Goal: Transaction & Acquisition: Purchase product/service

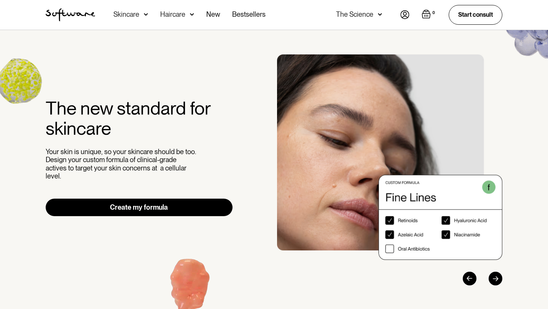
scroll to position [422, 0]
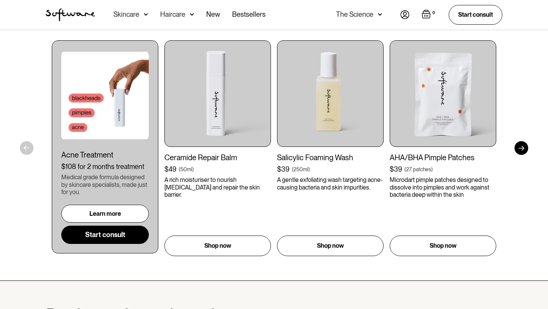
click at [521, 147] on div at bounding box center [522, 148] width 14 height 14
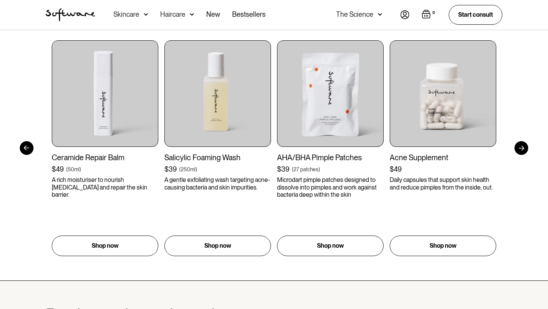
click at [521, 147] on div at bounding box center [522, 148] width 14 height 14
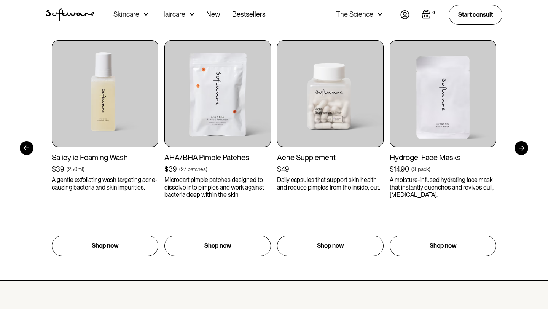
click at [521, 147] on div at bounding box center [522, 148] width 14 height 14
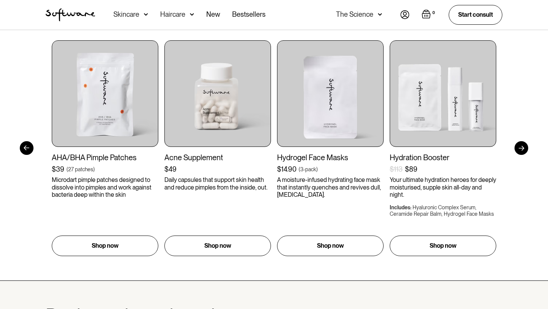
click at [521, 147] on div at bounding box center [522, 148] width 14 height 14
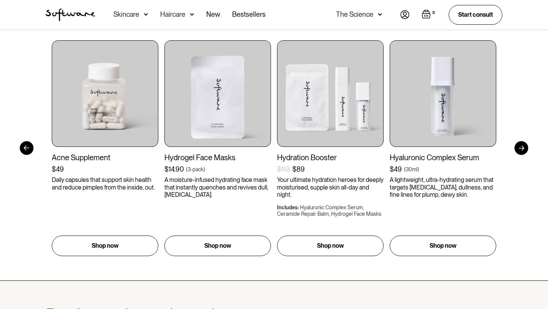
click at [521, 147] on div at bounding box center [522, 148] width 14 height 14
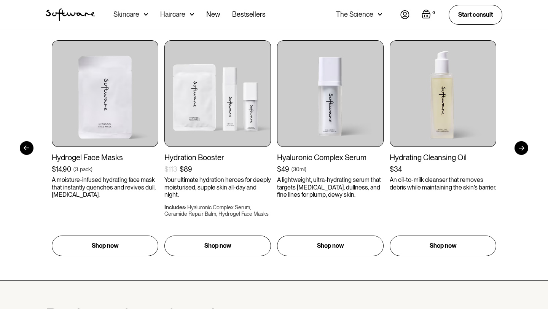
click at [521, 147] on div at bounding box center [522, 148] width 14 height 14
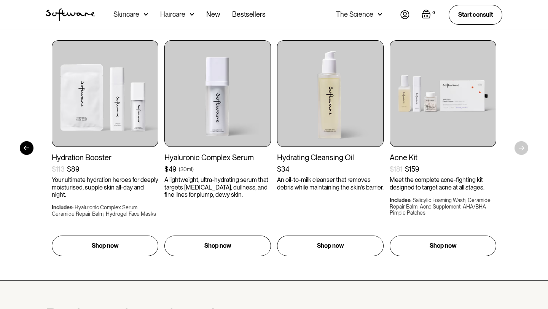
click at [521, 147] on div "Get to your goals, faster. I’d like to browse for Acne Ageing Pigmentation Ever…" at bounding box center [274, 114] width 548 height 331
click at [25, 150] on div at bounding box center [27, 148] width 14 height 14
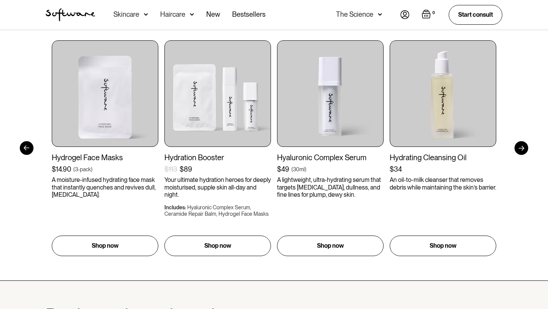
click at [25, 150] on div at bounding box center [27, 148] width 14 height 14
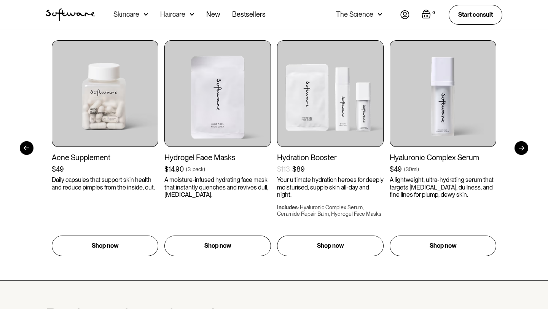
click at [25, 150] on div at bounding box center [27, 148] width 14 height 14
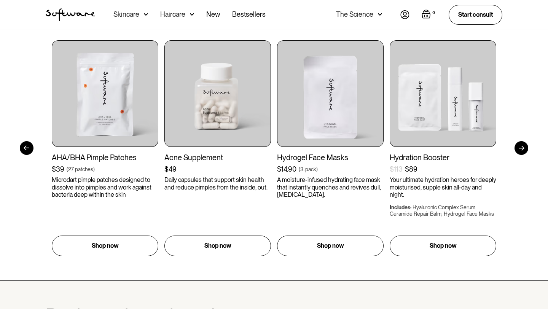
click at [25, 150] on div at bounding box center [27, 148] width 14 height 14
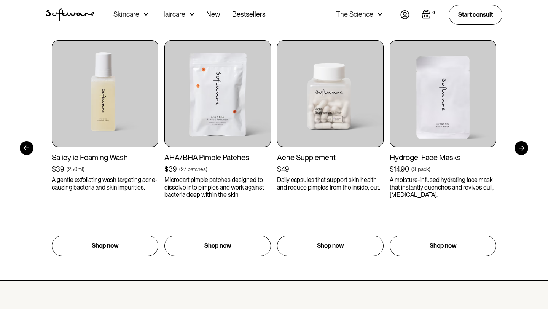
click at [25, 150] on div at bounding box center [27, 148] width 14 height 14
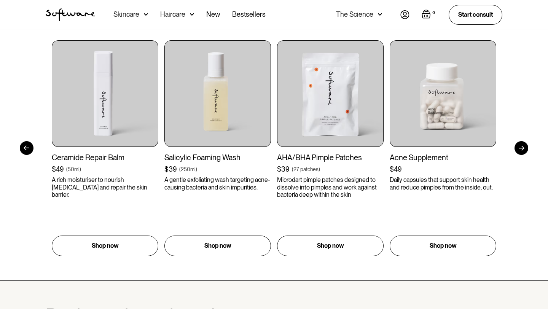
click at [25, 150] on div at bounding box center [27, 148] width 14 height 14
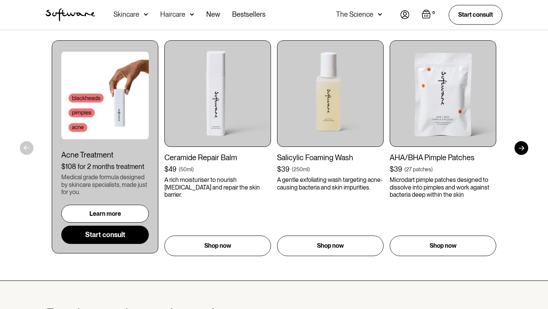
click at [25, 150] on div "Get to your goals, faster. I’d like to browse for Acne Ageing Pigmentation Ever…" at bounding box center [274, 114] width 548 height 331
click at [110, 236] on link "Start consult" at bounding box center [105, 235] width 88 height 18
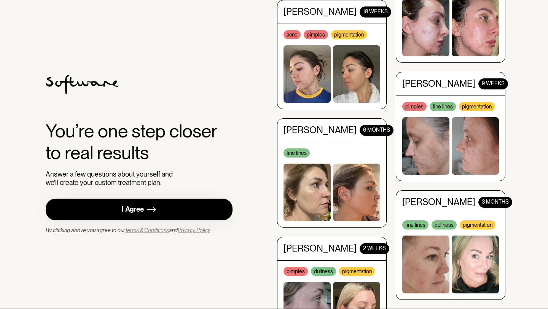
click at [129, 211] on div "I Agree" at bounding box center [133, 209] width 22 height 9
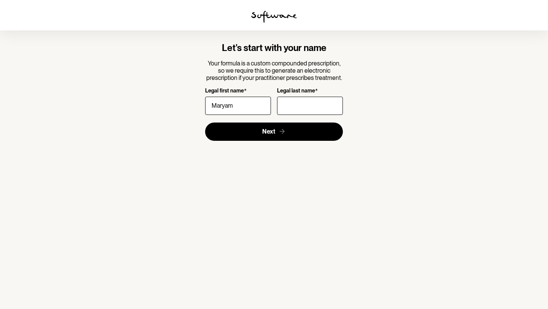
type input "Maryam"
click at [296, 102] on input "Legal last name *" at bounding box center [310, 106] width 66 height 18
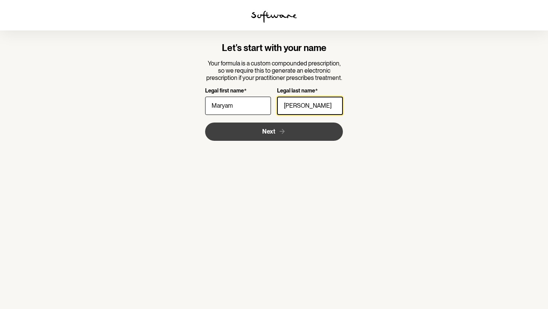
type input "Rizvi"
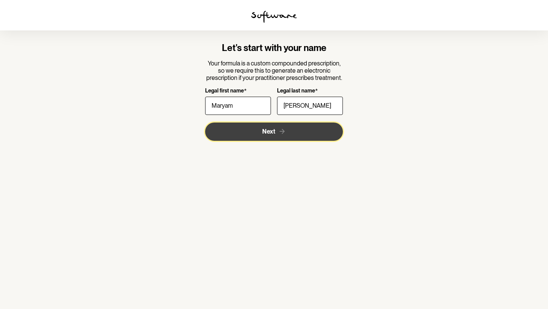
click at [289, 130] on button "Next" at bounding box center [274, 132] width 138 height 18
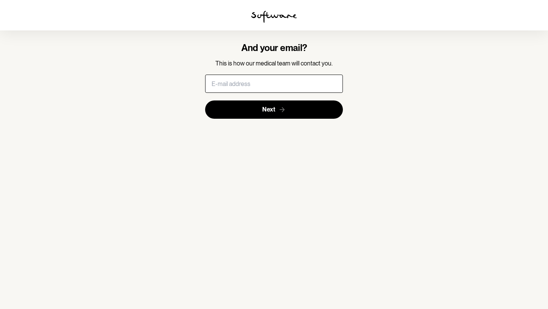
type input "maryam1312.rizvi@gmail.com"
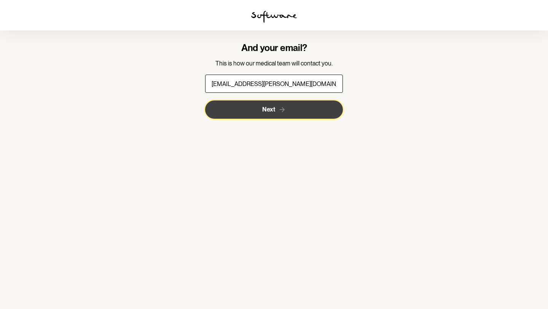
click at [268, 107] on span "Next" at bounding box center [268, 109] width 13 height 7
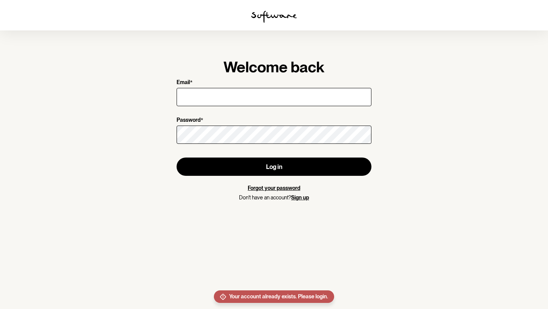
type input "maryam1312.rizvi@gmail.com"
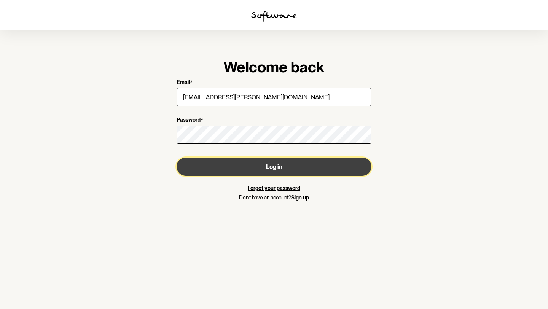
click at [278, 166] on button "Log in" at bounding box center [274, 167] width 195 height 18
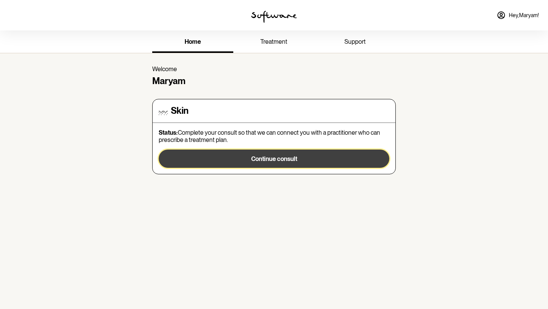
click at [267, 159] on span "Continue consult" at bounding box center [274, 158] width 46 height 7
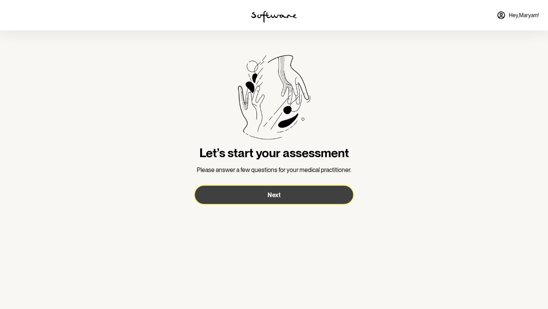
click at [273, 190] on button "Next" at bounding box center [274, 195] width 158 height 18
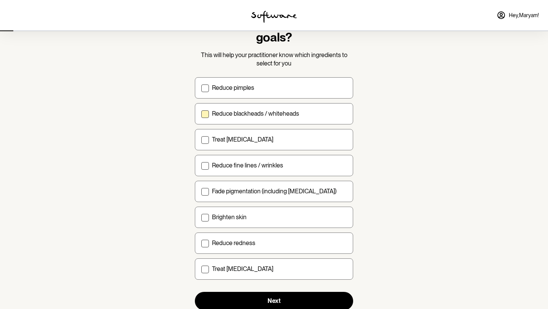
scroll to position [44, 0]
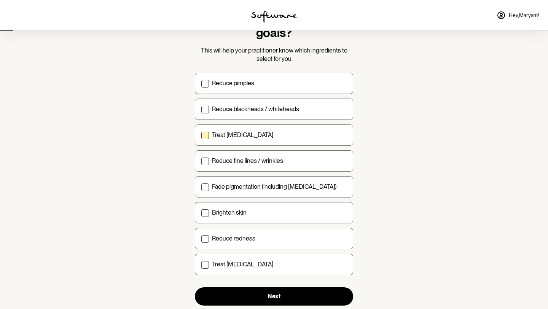
click at [221, 134] on p "Treat acne scarring" at bounding box center [242, 134] width 61 height 7
click at [201, 135] on input "Treat acne scarring" at bounding box center [201, 135] width 0 height 0
checkbox input "true"
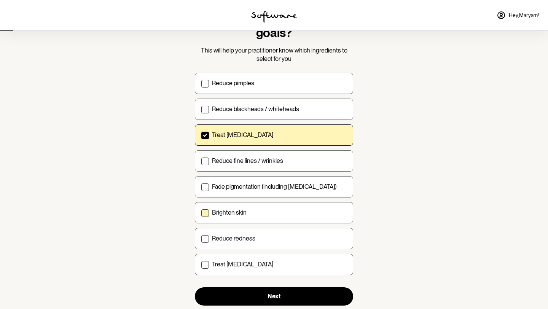
click at [260, 207] on label "Brighten skin" at bounding box center [274, 212] width 158 height 21
click at [201, 212] on input "Brighten skin" at bounding box center [201, 212] width 0 height 0
checkbox input "true"
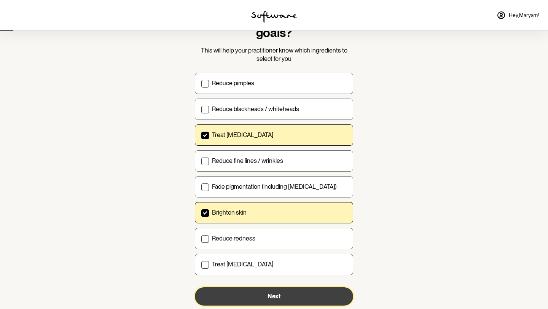
click at [264, 294] on button "Next" at bounding box center [274, 296] width 158 height 18
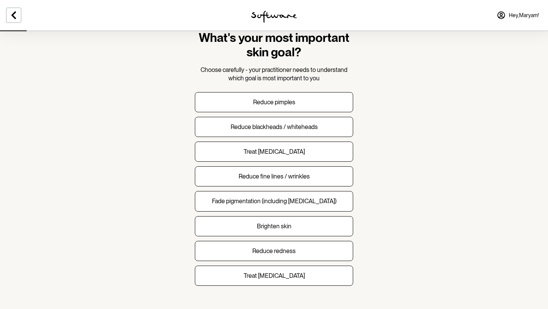
scroll to position [34, 0]
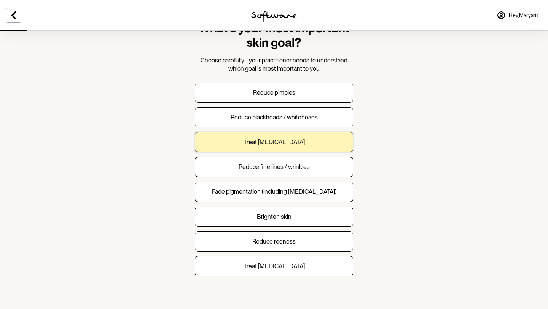
click at [281, 145] on p "Treat acne scarring" at bounding box center [274, 142] width 61 height 7
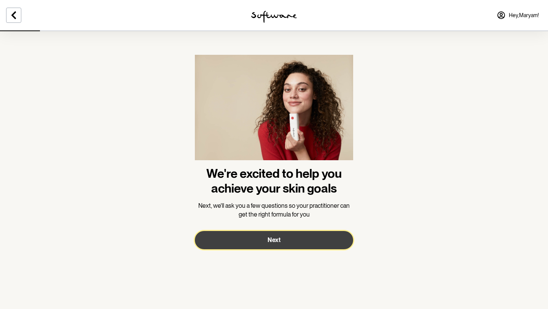
click at [266, 238] on button "Next" at bounding box center [274, 240] width 158 height 18
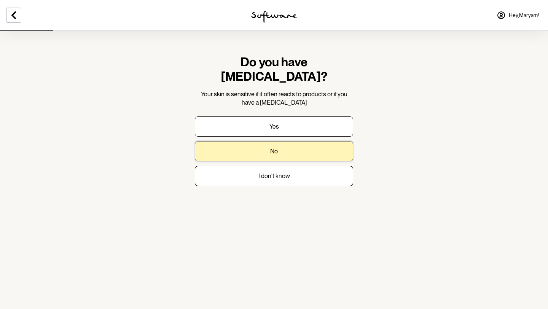
click at [282, 141] on button "No" at bounding box center [274, 151] width 158 height 20
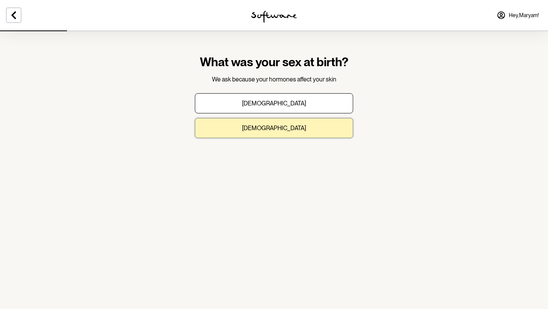
click at [278, 130] on p "Female" at bounding box center [274, 127] width 64 height 7
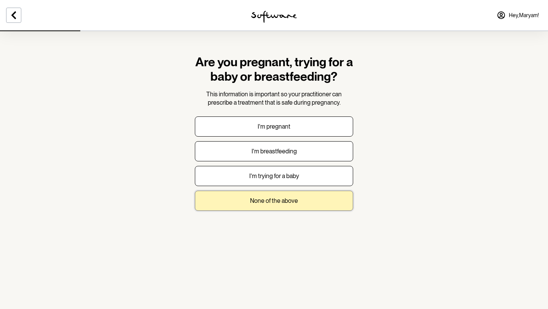
click at [277, 202] on p "None of the above" at bounding box center [274, 200] width 48 height 7
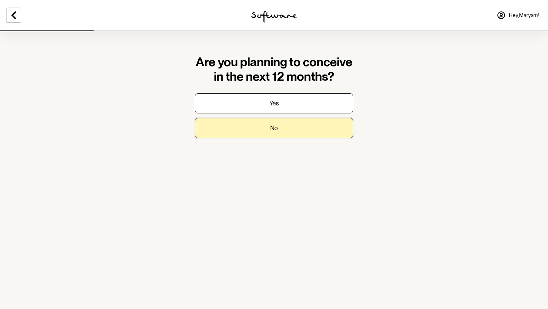
click at [268, 134] on button "No" at bounding box center [274, 128] width 158 height 20
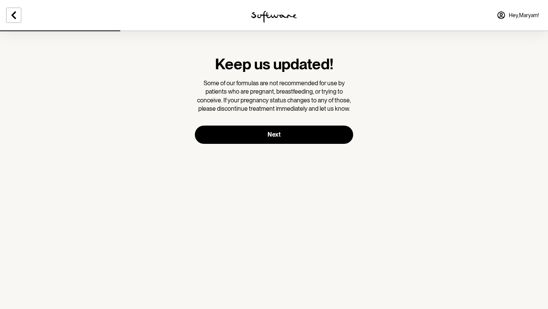
click at [268, 121] on form "Keep us updated! Some of our formulas are not recommended for use by patients w…" at bounding box center [274, 99] width 158 height 89
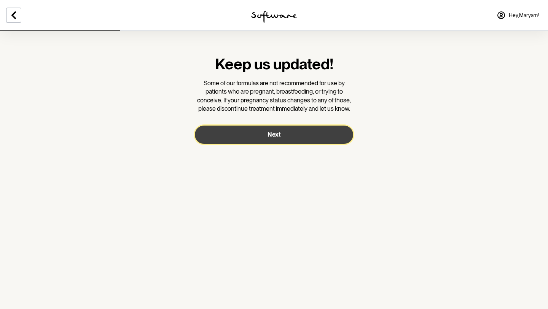
click at [275, 130] on button "Next" at bounding box center [274, 135] width 158 height 18
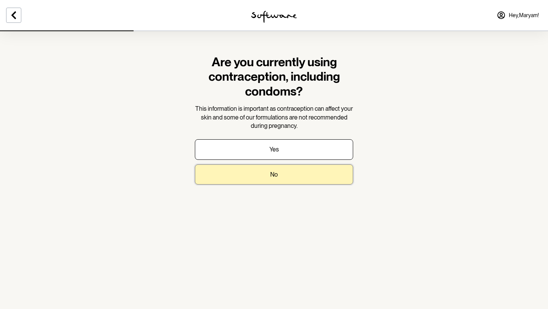
click at [292, 179] on button "No" at bounding box center [274, 174] width 158 height 20
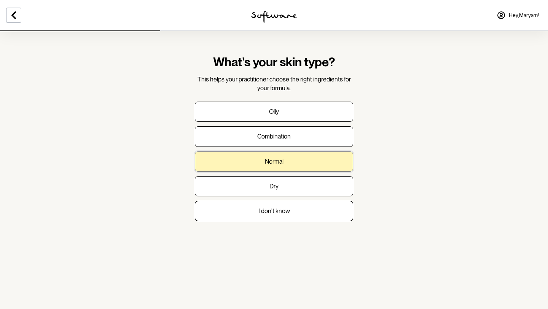
click at [283, 155] on button "Normal" at bounding box center [274, 161] width 158 height 20
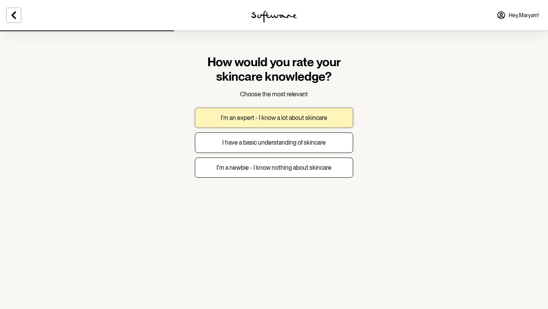
click at [298, 121] on p "I'm an expert - I know a lot about skincare" at bounding box center [274, 117] width 107 height 7
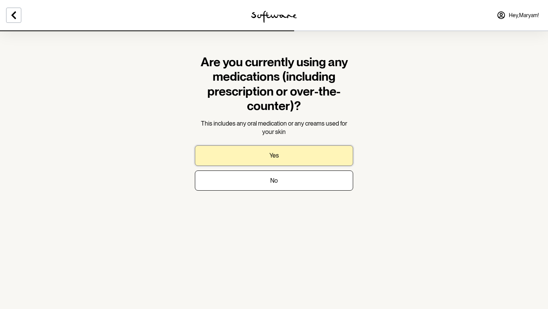
click at [293, 152] on button "Yes" at bounding box center [274, 155] width 158 height 20
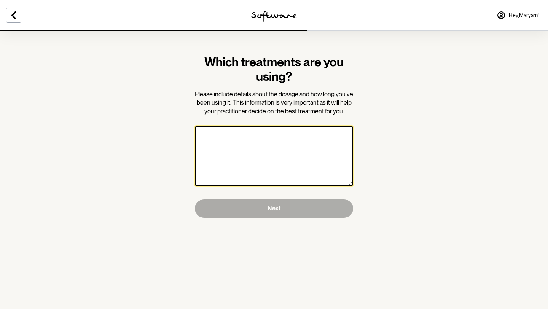
click at [285, 151] on textarea at bounding box center [274, 155] width 158 height 59
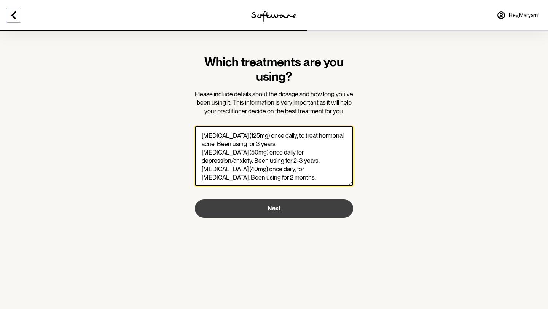
type textarea "Spironolactone (125mg) once daily, to treat hormonal acne. Been using for 3 yea…"
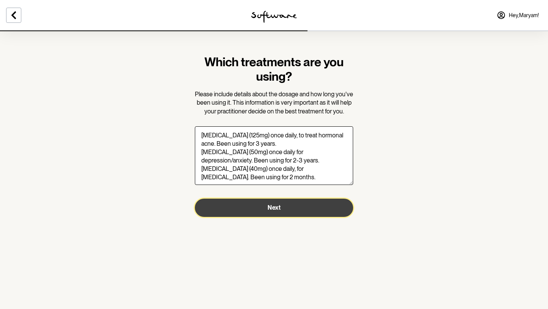
click at [264, 211] on button "Next" at bounding box center [274, 208] width 158 height 18
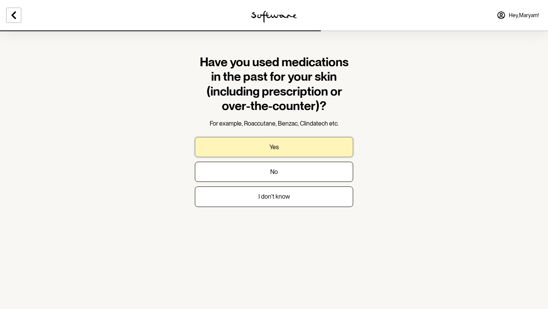
click at [293, 144] on button "Yes" at bounding box center [274, 147] width 158 height 20
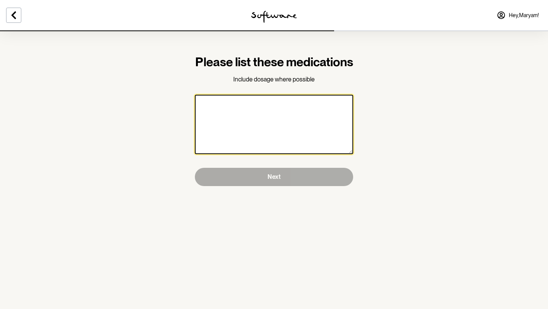
click at [284, 141] on textarea at bounding box center [274, 124] width 158 height 59
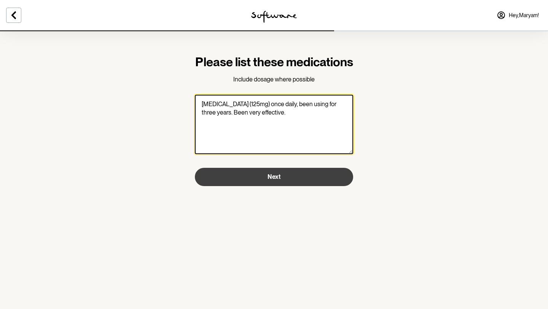
type textarea "Spironolactone (125mg) once daily, been using for three years. Been very effect…"
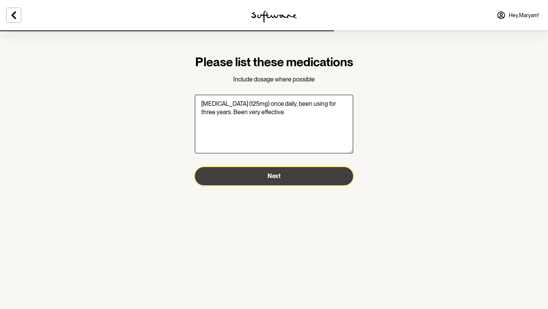
click at [262, 185] on button "Next" at bounding box center [274, 176] width 158 height 18
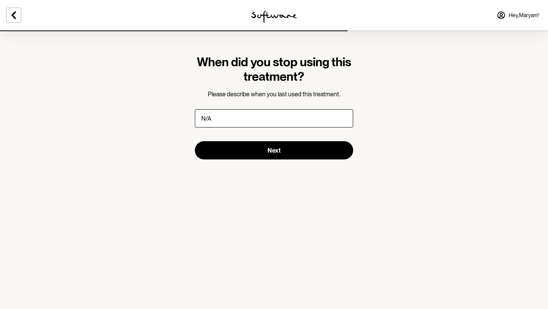
type input "N/A"
click at [263, 165] on section "When did you stop using this treatment? Please describe when you last used this…" at bounding box center [274, 106] width 171 height 153
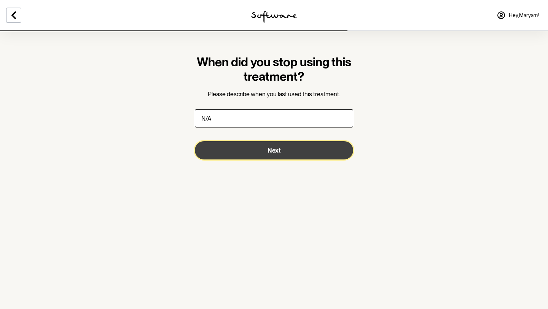
click at [253, 147] on button "Next" at bounding box center [274, 150] width 158 height 18
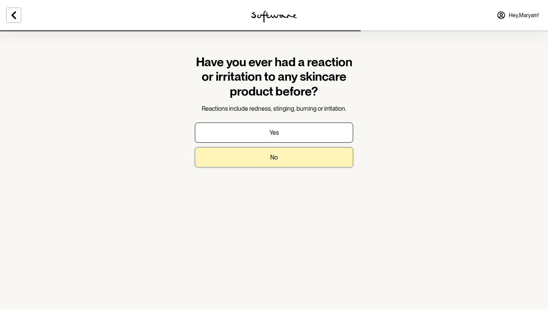
click at [264, 152] on button "No" at bounding box center [274, 157] width 158 height 20
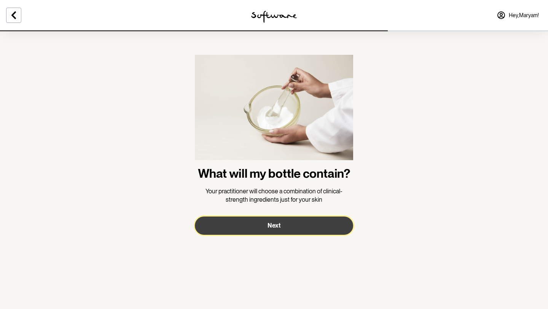
click at [272, 220] on button "Next" at bounding box center [274, 226] width 158 height 18
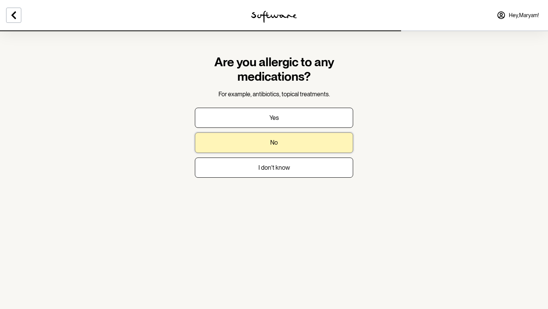
click at [284, 135] on button "No" at bounding box center [274, 142] width 158 height 20
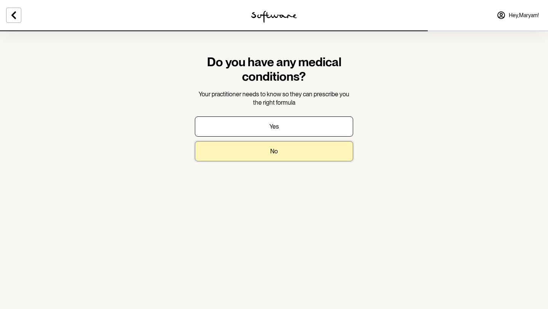
click at [273, 153] on p "No" at bounding box center [274, 151] width 8 height 7
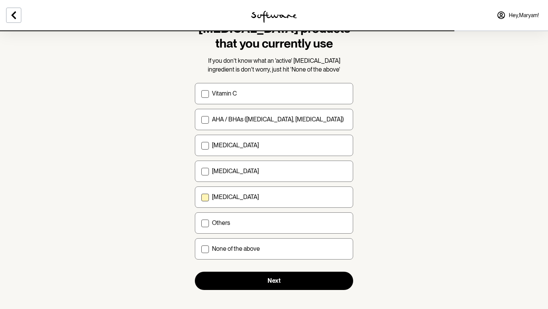
scroll to position [48, 0]
click at [267, 196] on div "[MEDICAL_DATA]" at bounding box center [279, 196] width 135 height 7
click at [201, 197] on input "[MEDICAL_DATA]" at bounding box center [201, 197] width 0 height 0
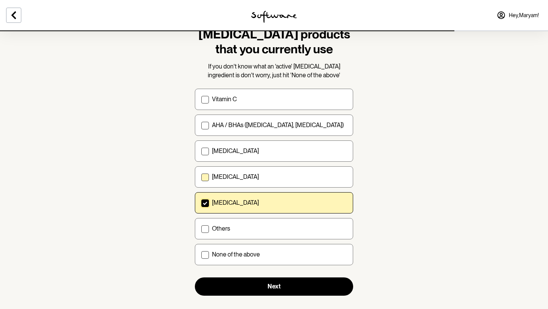
scroll to position [44, 0]
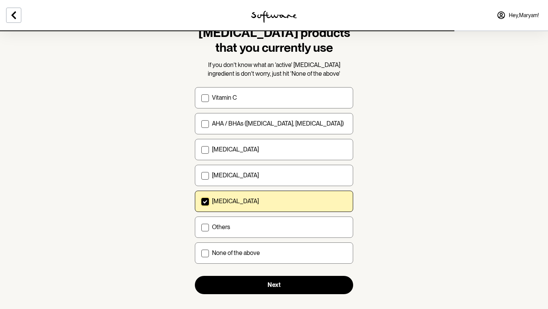
click at [240, 197] on label "[MEDICAL_DATA]" at bounding box center [274, 201] width 158 height 21
click at [201, 201] on input "[MEDICAL_DATA]" at bounding box center [201, 201] width 0 height 0
checkbox input "false"
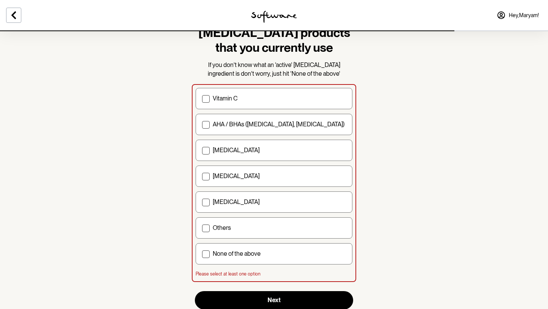
click at [428, 161] on section "Select any 'active' skin care products that you currently use If you don't know…" at bounding box center [274, 145] width 548 height 378
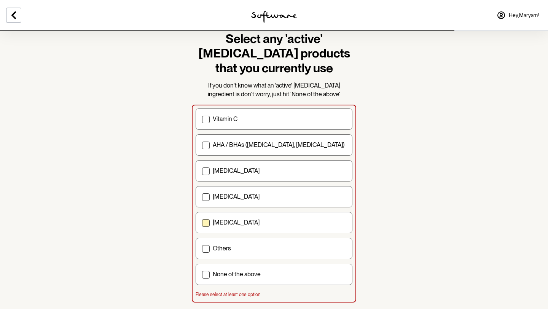
scroll to position [21, 0]
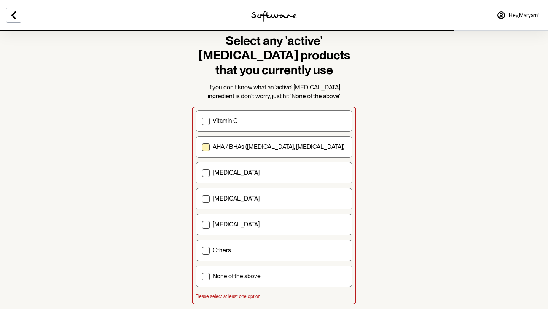
click at [265, 142] on label "AHA / BHAs (salicylic acid, glycolic acid)" at bounding box center [274, 146] width 157 height 21
click at [202, 147] on input "AHA / BHAs (salicylic acid, glycolic acid)" at bounding box center [202, 147] width 0 height 0
checkbox input "true"
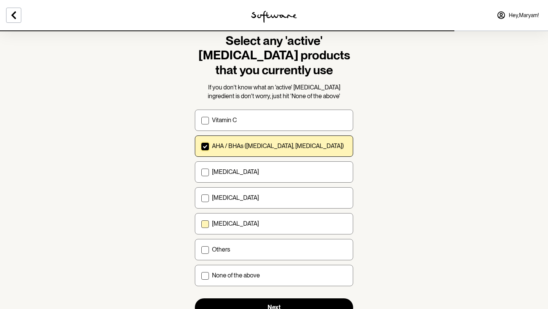
scroll to position [49, 0]
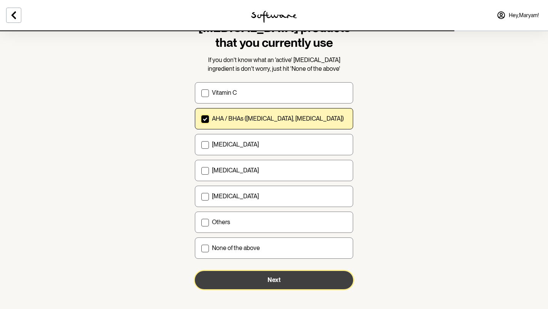
click at [278, 277] on span "Next" at bounding box center [274, 279] width 13 height 7
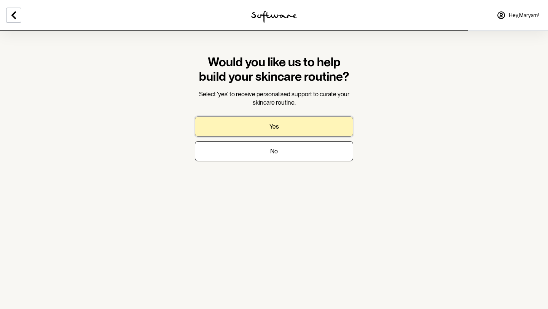
click at [289, 121] on button "Yes" at bounding box center [274, 126] width 158 height 20
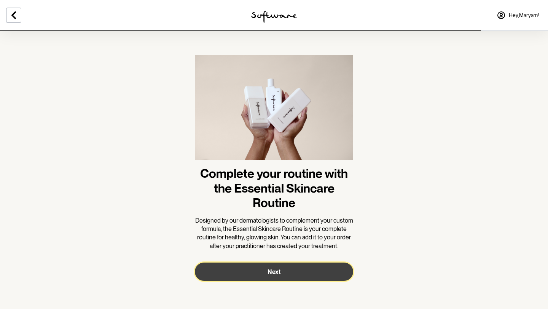
click at [266, 275] on button "Next" at bounding box center [274, 272] width 158 height 18
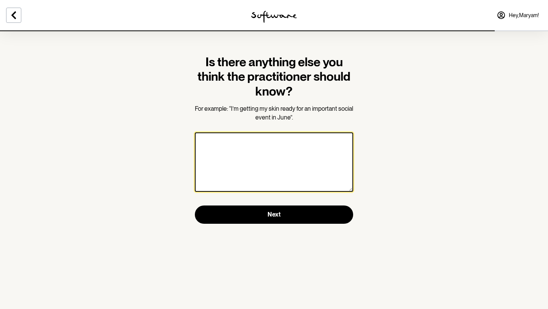
click at [312, 162] on textarea at bounding box center [274, 161] width 158 height 59
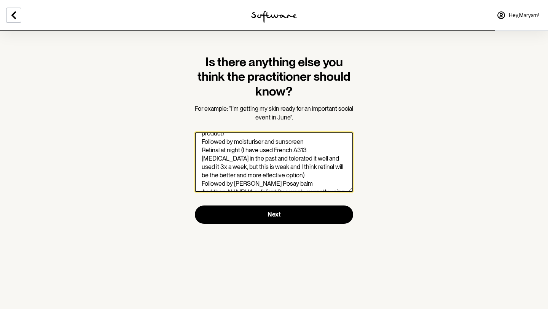
scroll to position [46, 0]
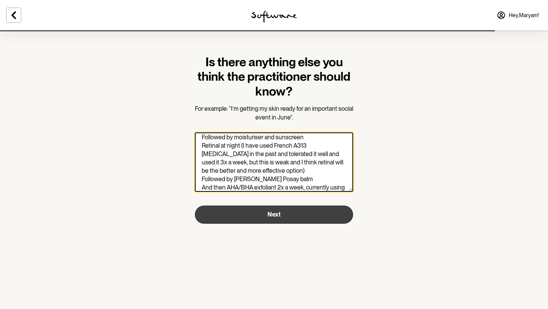
type textarea "I am wanting to clear my acne scarring and brighten my overall complexion. Curr…"
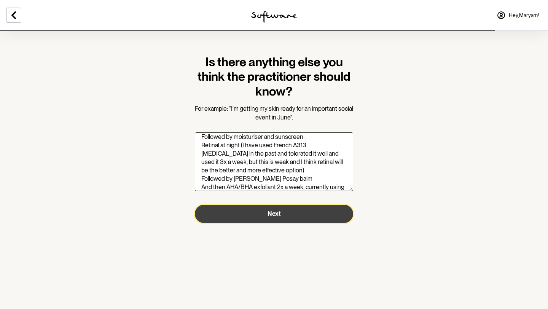
scroll to position [46, 0]
click at [272, 217] on span "Next" at bounding box center [274, 213] width 13 height 7
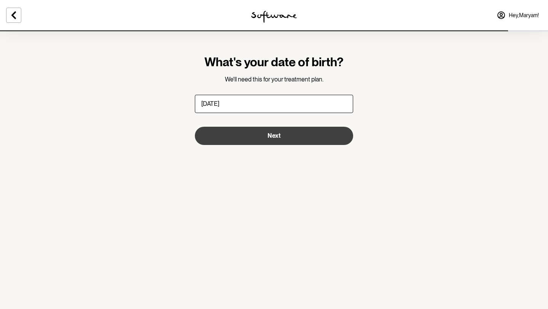
type input "13/01/2002"
click at [246, 129] on button "Next" at bounding box center [274, 136] width 158 height 18
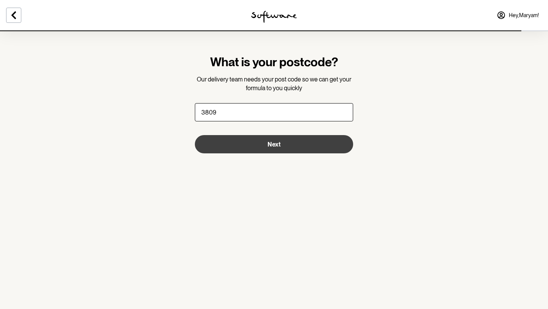
type input "3809"
click at [249, 149] on button "Next" at bounding box center [274, 144] width 158 height 18
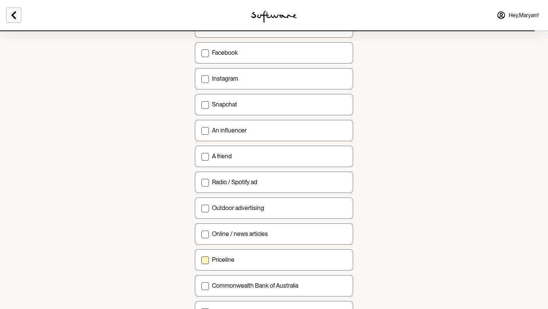
scroll to position [223, 0]
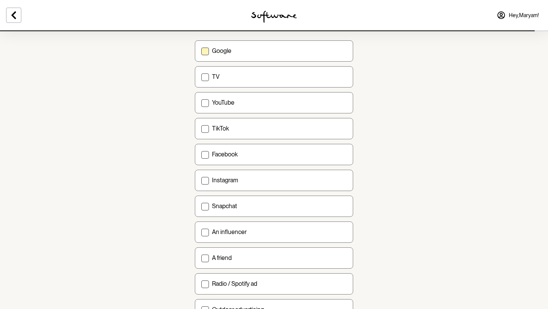
click at [233, 54] on div "Google" at bounding box center [279, 50] width 135 height 7
click at [201, 51] on input "Google" at bounding box center [201, 51] width 0 height 0
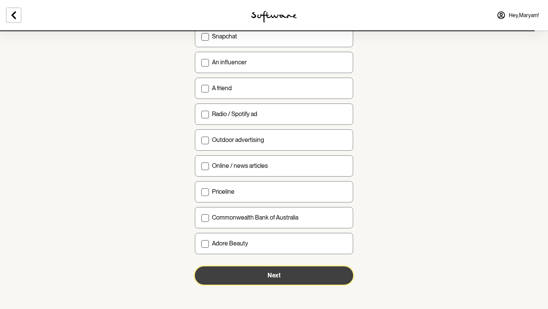
click at [260, 273] on button "Next" at bounding box center [274, 275] width 158 height 18
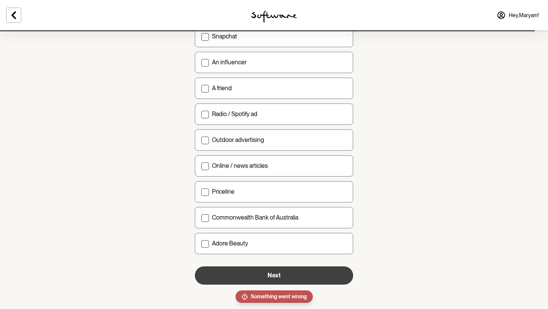
checkbox input "true"
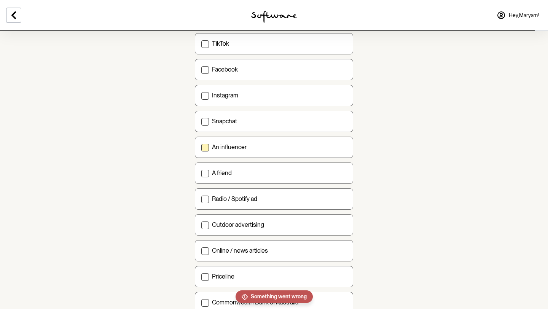
scroll to position [42, 0]
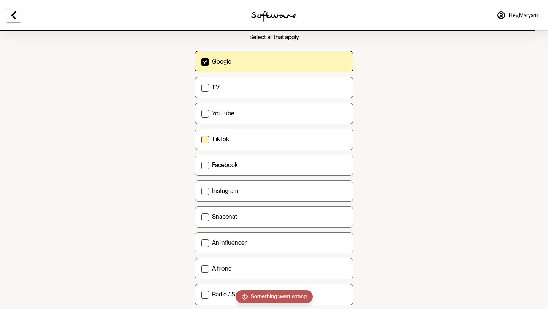
click at [255, 135] on label "TikTok" at bounding box center [274, 139] width 158 height 21
click at [201, 139] on input "TikTok" at bounding box center [201, 139] width 0 height 0
checkbox input "true"
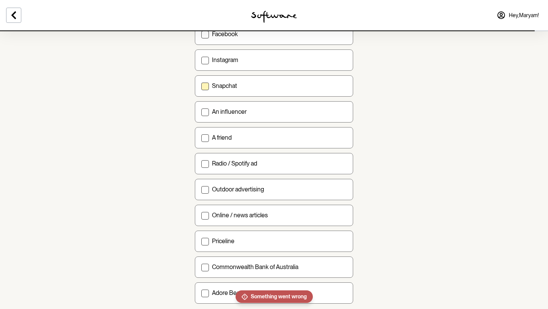
scroll to position [223, 0]
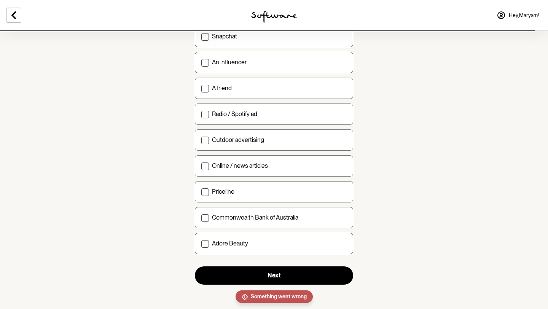
click at [280, 201] on div "Google TV YouTube TikTok Facebook Instagram Snapchat An influencer A friend Rad…" at bounding box center [274, 63] width 158 height 384
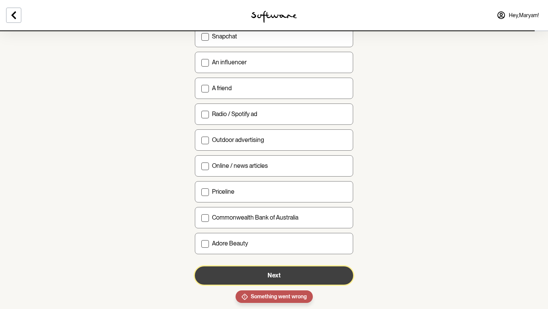
click at [267, 276] on button "Next" at bounding box center [274, 275] width 158 height 18
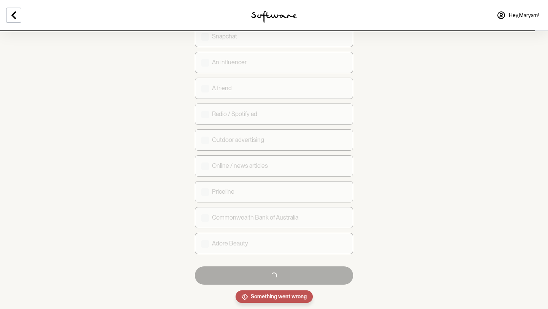
checkbox input "false"
checkbox input "true"
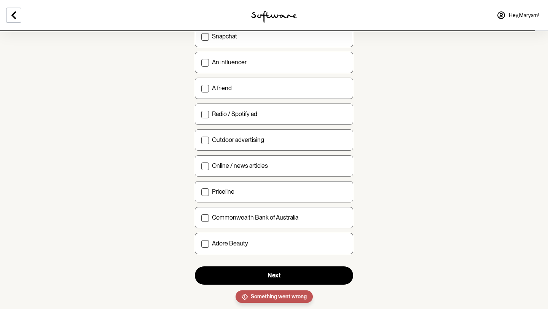
scroll to position [0, 0]
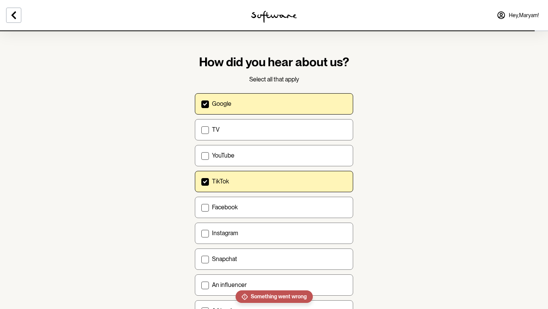
click at [244, 108] on label "Google" at bounding box center [274, 103] width 158 height 21
click at [201, 104] on input "Google" at bounding box center [201, 104] width 0 height 0
checkbox input "false"
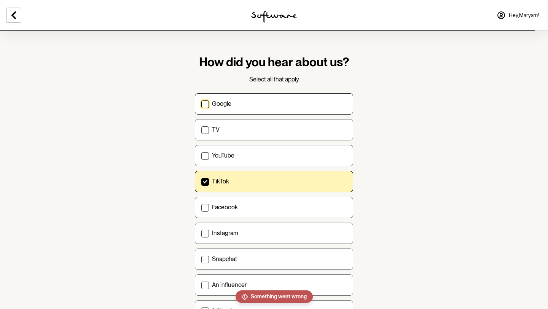
click at [243, 178] on div "TikTok" at bounding box center [279, 181] width 135 height 7
click at [201, 181] on input "TikTok" at bounding box center [201, 181] width 0 height 0
checkbox input "false"
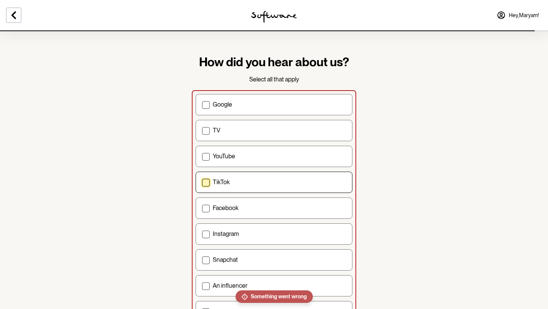
scroll to position [238, 0]
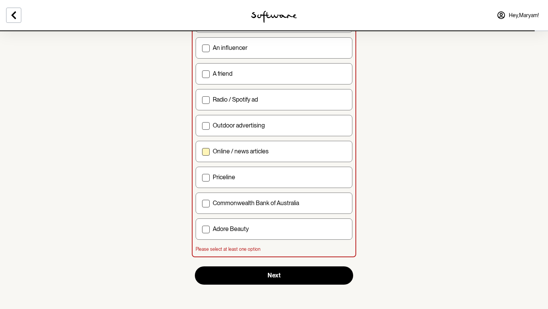
click at [245, 147] on label "Online / news articles" at bounding box center [274, 151] width 157 height 21
click at [202, 151] on input "Online / news articles" at bounding box center [202, 151] width 0 height 0
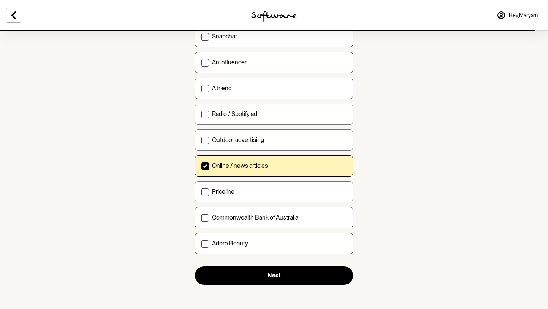
scroll to position [223, 0]
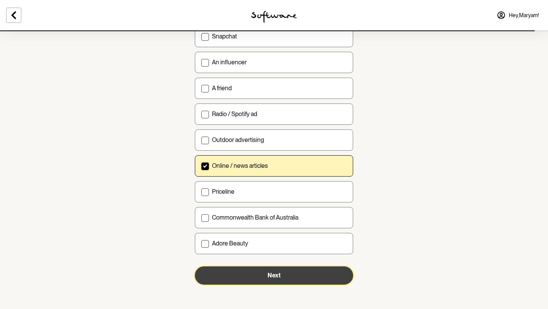
click at [276, 276] on span "Next" at bounding box center [274, 275] width 13 height 7
click at [269, 277] on span "Next" at bounding box center [274, 275] width 13 height 7
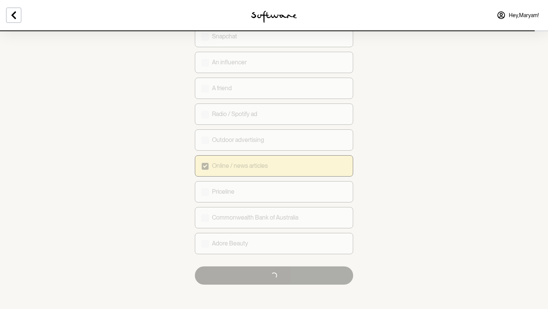
checkbox input "true"
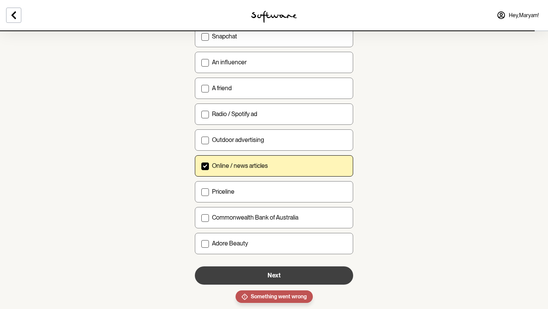
scroll to position [0, 0]
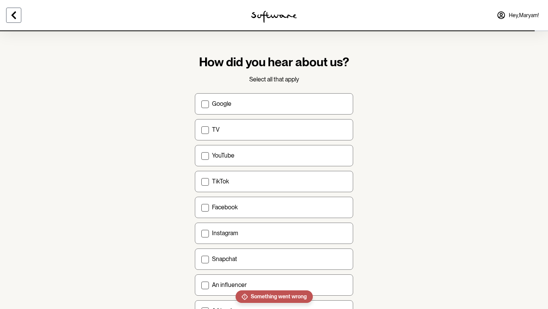
click at [15, 15] on icon at bounding box center [13, 15] width 9 height 9
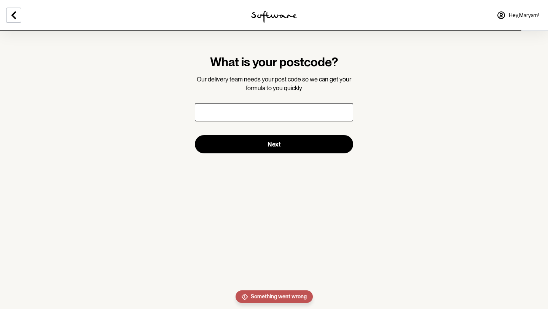
click at [248, 108] on input "text" at bounding box center [274, 112] width 158 height 18
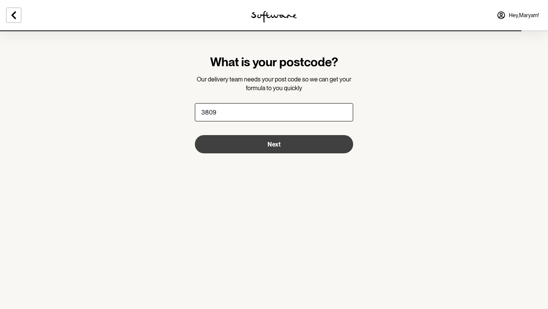
type input "3809"
click at [284, 145] on button "Next" at bounding box center [274, 144] width 158 height 18
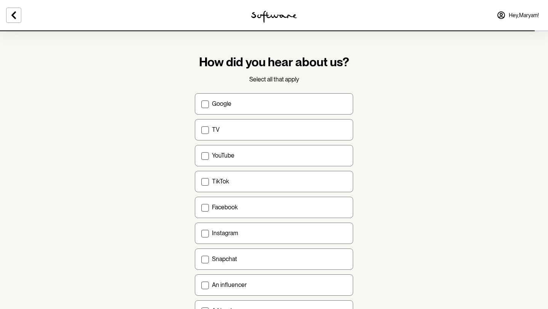
click at [255, 115] on div "Google TV YouTube TikTok Facebook Instagram Snapchat An influencer A friend Rad…" at bounding box center [274, 285] width 158 height 384
click at [250, 110] on label "Google" at bounding box center [274, 103] width 158 height 21
click at [201, 104] on input "Google" at bounding box center [201, 104] width 0 height 0
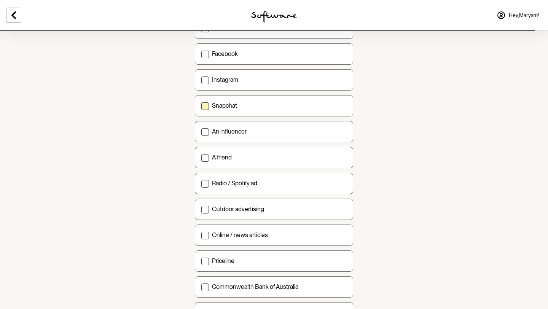
scroll to position [223, 0]
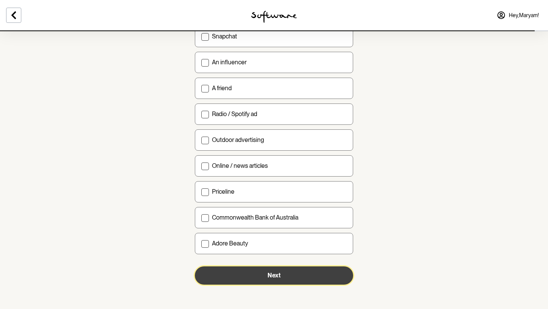
click at [273, 272] on span "Next" at bounding box center [274, 275] width 13 height 7
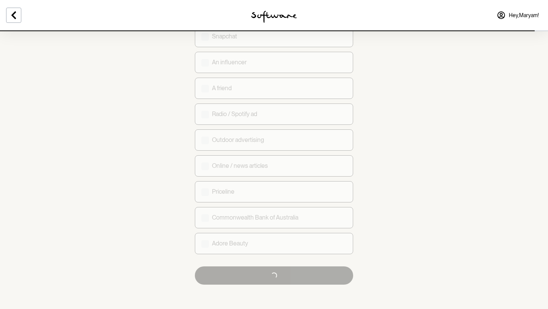
checkbox input "true"
